Goal: Entertainment & Leisure: Browse casually

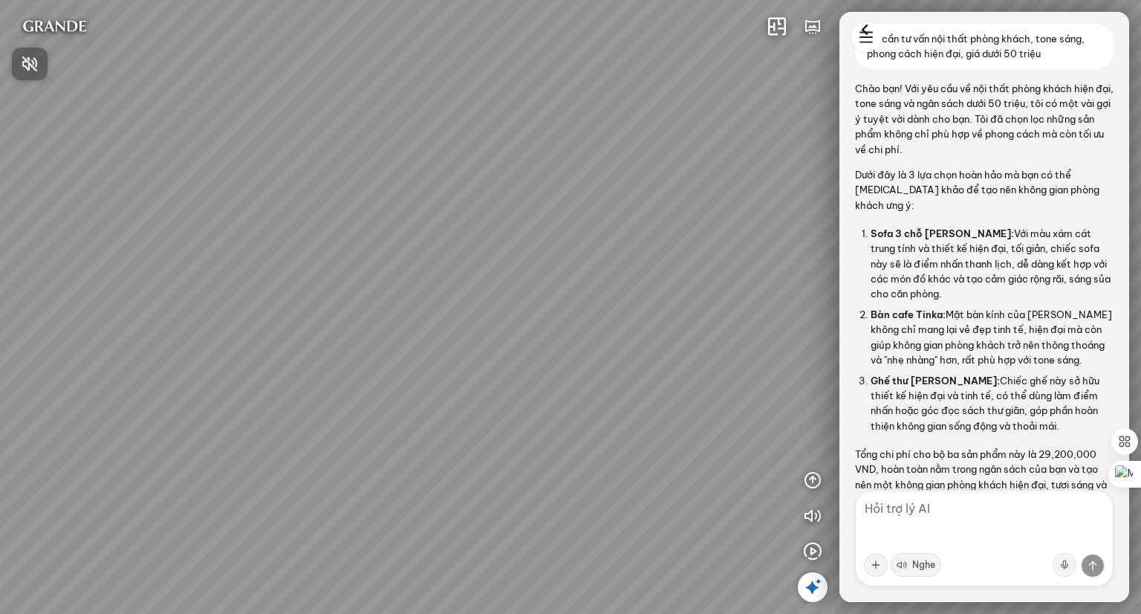
scroll to position [673, 0]
